Goal: Register for event/course

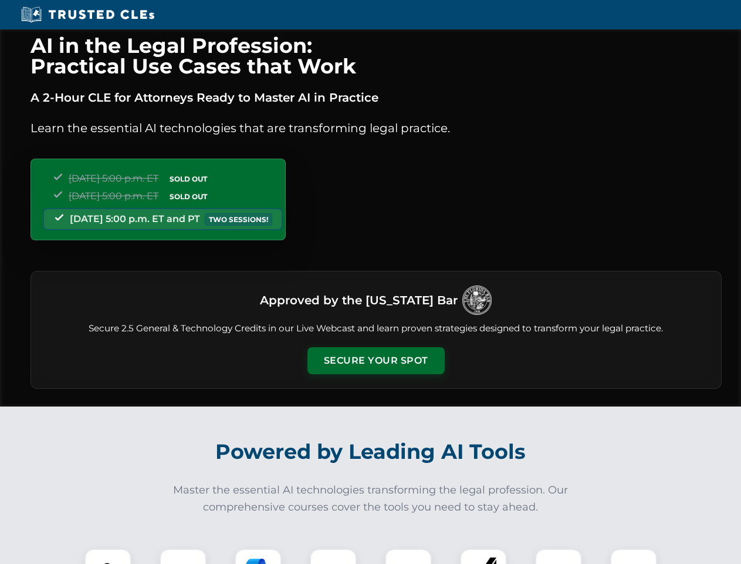
click at [376, 360] on button "Secure Your Spot" at bounding box center [376, 360] width 137 height 27
click at [108, 556] on img at bounding box center [108, 572] width 34 height 34
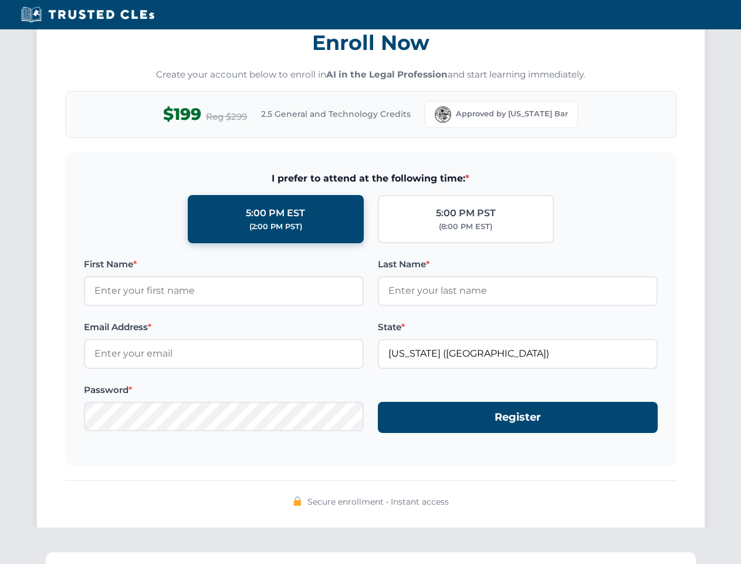
scroll to position [1152, 0]
